Goal: Find specific page/section: Find specific page/section

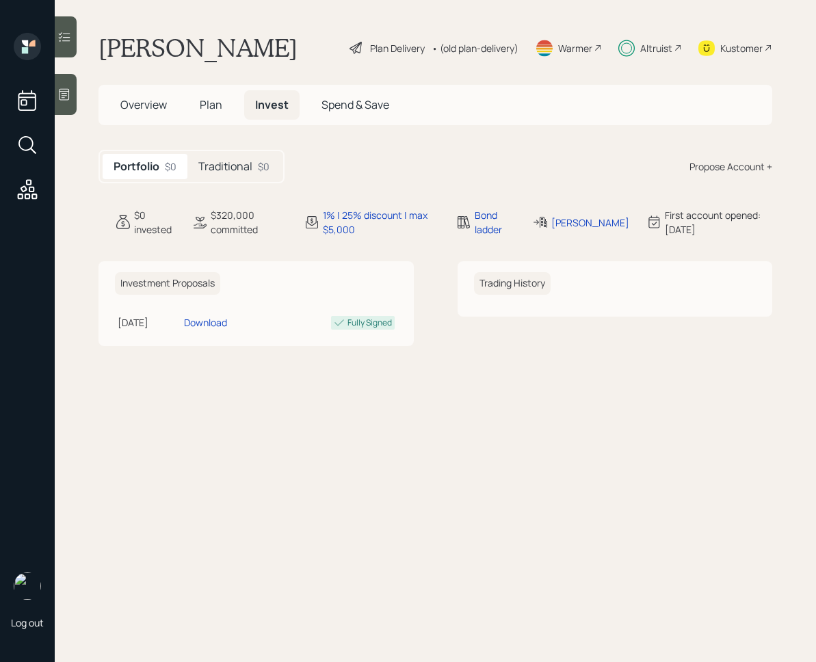
click at [234, 167] on h5 "Traditional" at bounding box center [225, 166] width 54 height 13
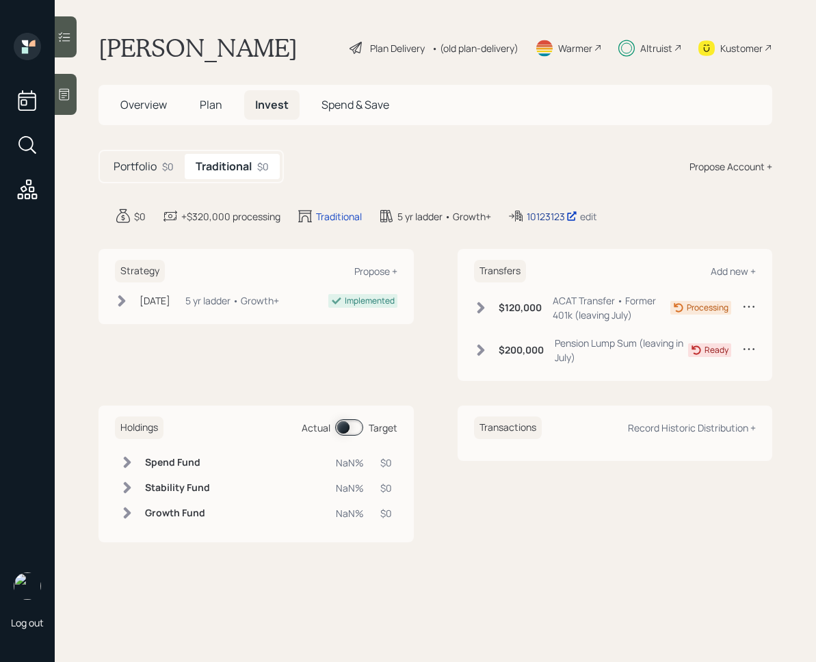
click at [550, 215] on div "10123123" at bounding box center [552, 216] width 51 height 14
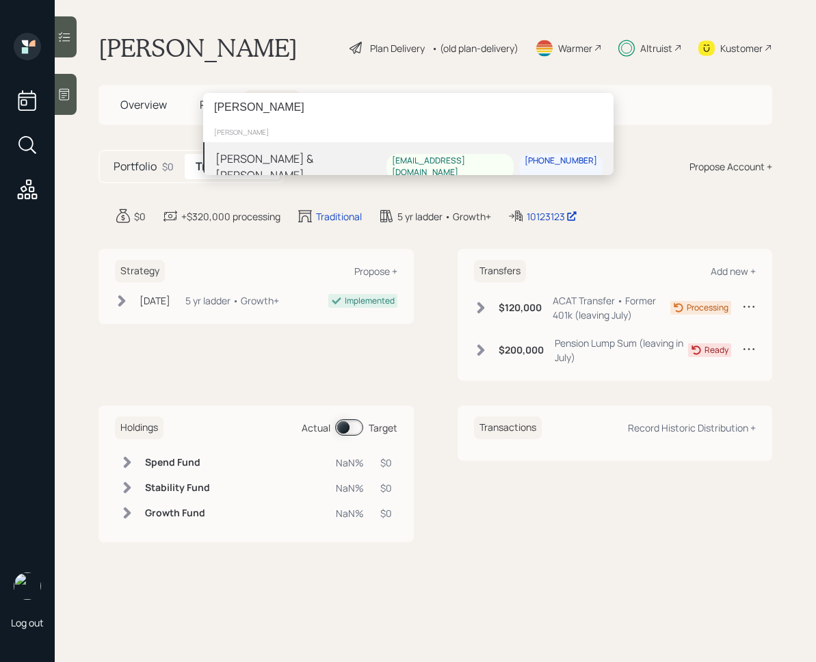
type input "[PERSON_NAME]"
click at [277, 172] on div "Eric & Laurel Reddish efoxred@hotmail.com 616-304-9513" at bounding box center [408, 166] width 410 height 49
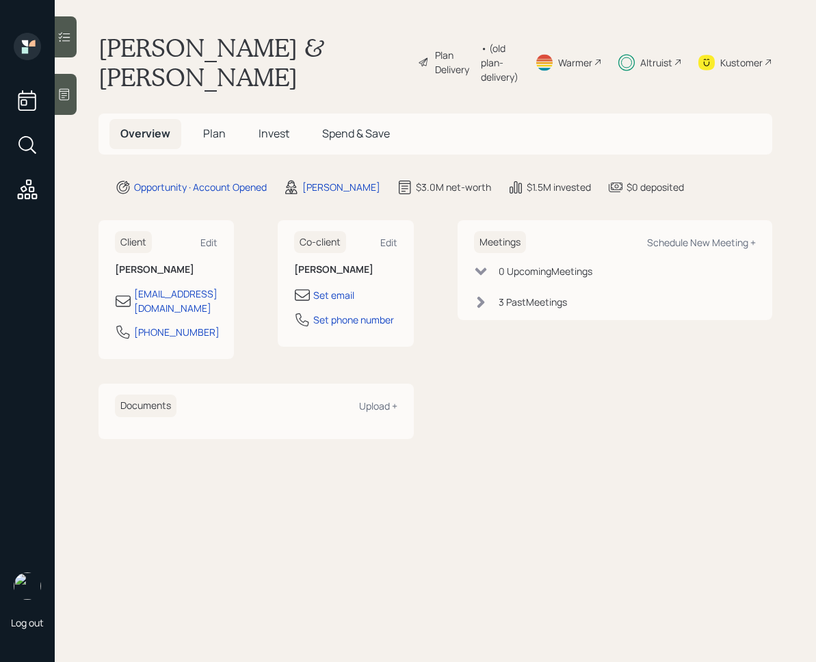
click at [264, 134] on span "Invest" at bounding box center [274, 133] width 31 height 15
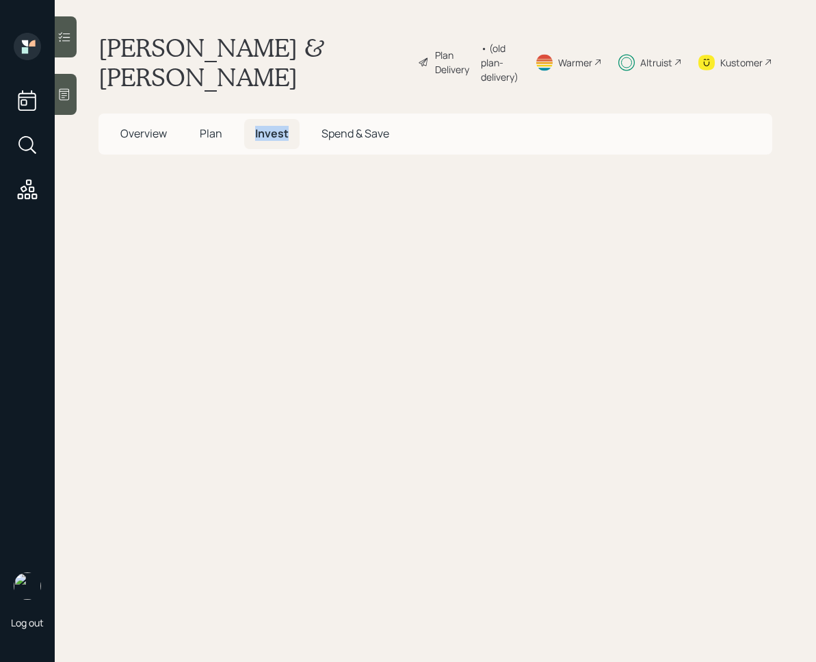
click at [264, 134] on span "Invest" at bounding box center [272, 133] width 34 height 15
